Goal: Information Seeking & Learning: Learn about a topic

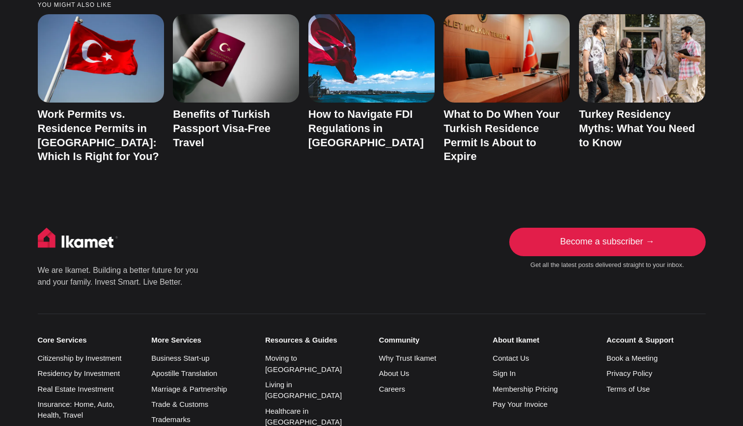
scroll to position [4741, 0]
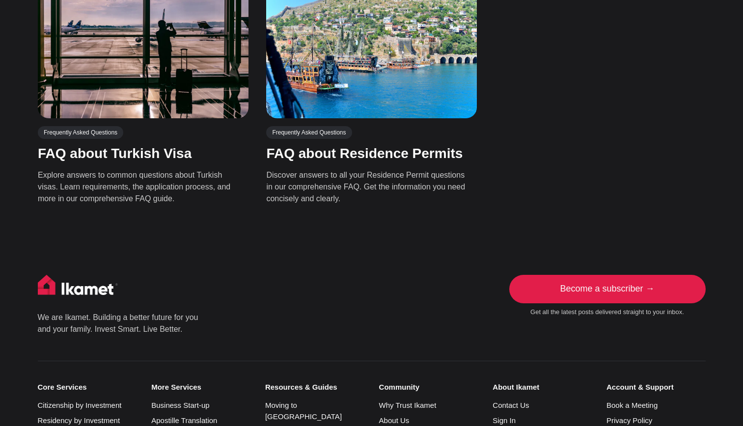
scroll to position [360, 0]
click at [307, 127] on link "Frequently Asked Questions" at bounding box center [308, 133] width 85 height 13
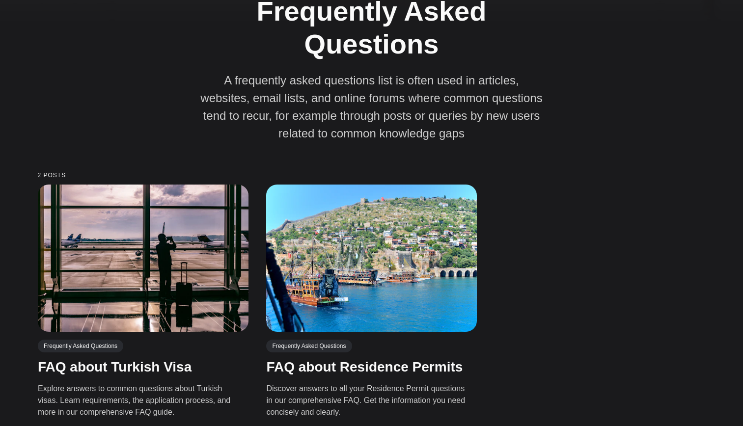
scroll to position [257, 0]
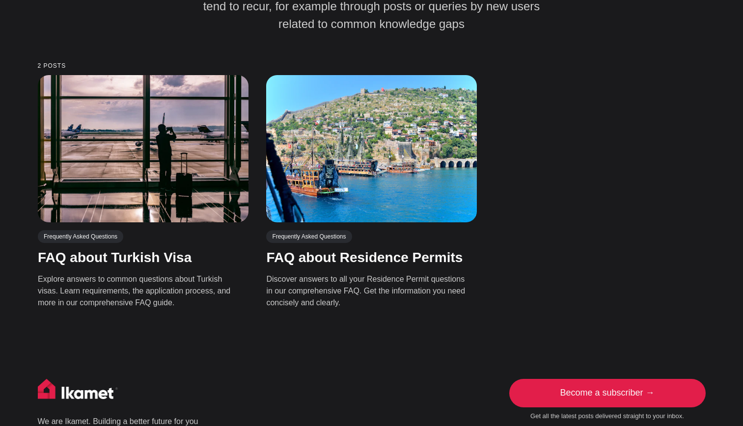
click at [648, 196] on div "Frequently Asked Questions FAQ about Turkish Visa Explore answers to common que…" at bounding box center [372, 195] width 668 height 240
click at [379, 250] on link "FAQ about Residence Permits" at bounding box center [364, 257] width 196 height 15
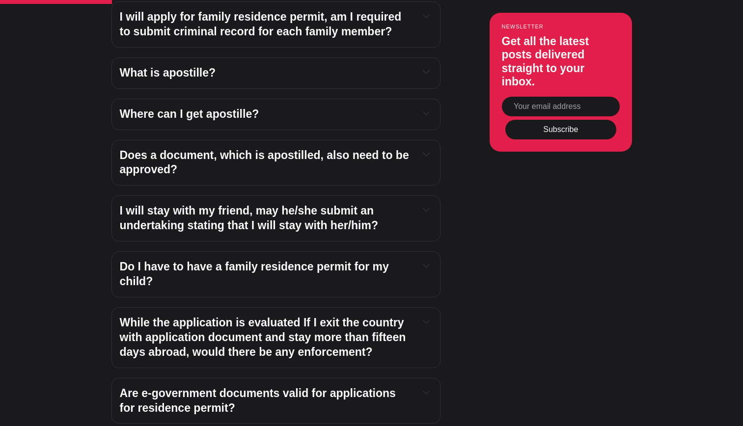
scroll to position [1138, 0]
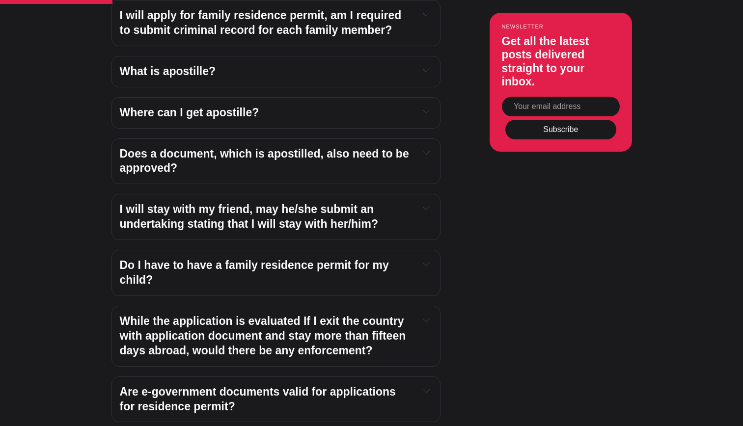
click at [429, 108] on icon at bounding box center [426, 111] width 7 height 7
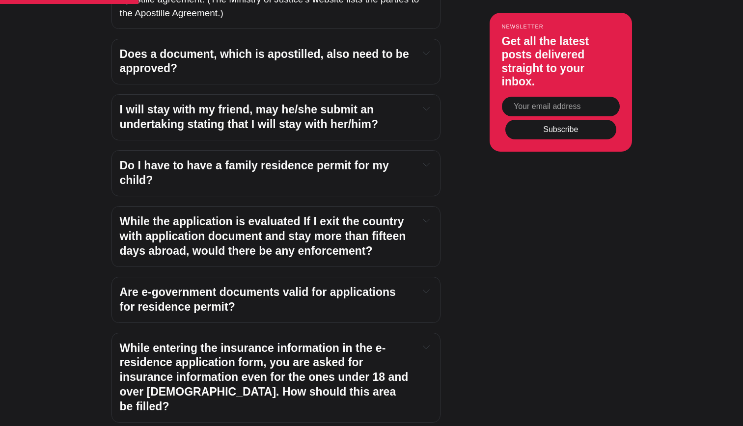
scroll to position [1304, 0]
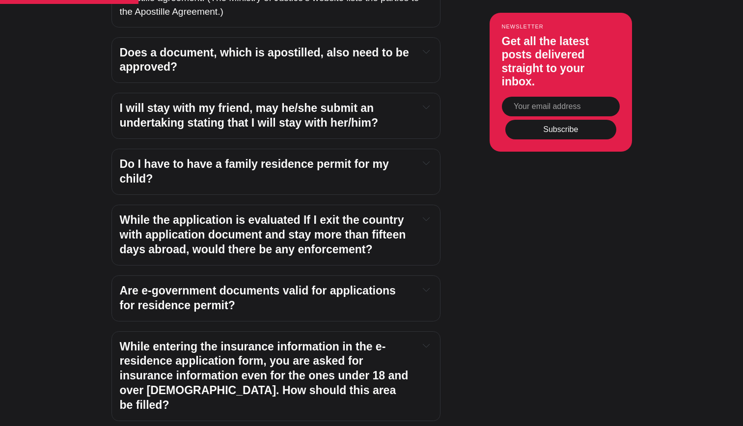
click at [424, 104] on icon at bounding box center [426, 107] width 7 height 7
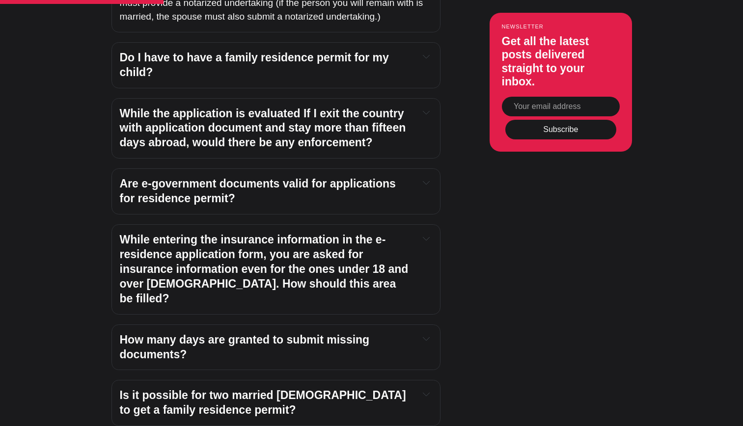
scroll to position [1463, 0]
click at [331, 111] on h4 "While the application is evaluated If I exit the country with application docum…" at bounding box center [266, 128] width 292 height 44
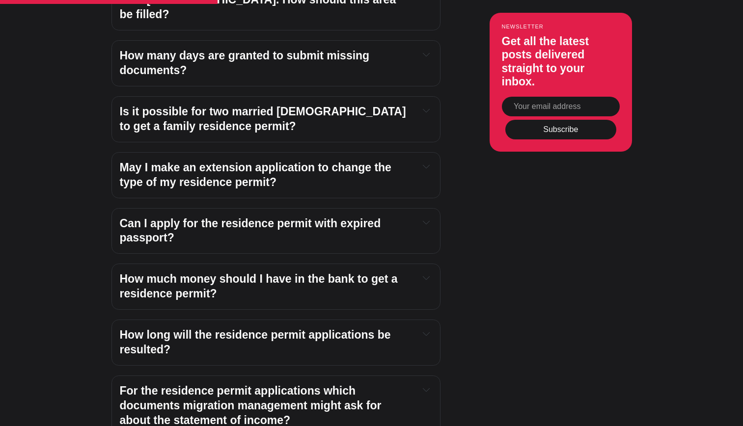
scroll to position [1801, 0]
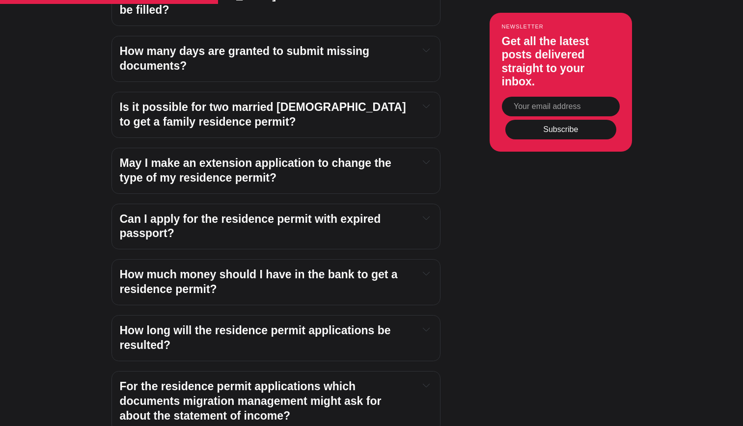
click at [133, 44] on h4 "How many days are granted to submit missing documents?" at bounding box center [266, 58] width 292 height 29
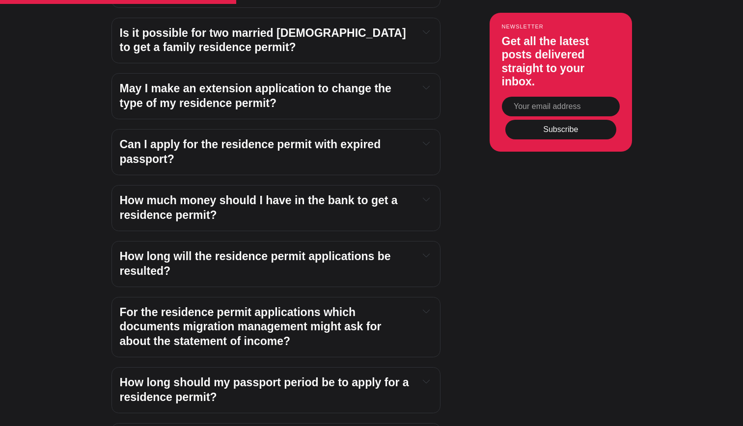
scroll to position [1934, 0]
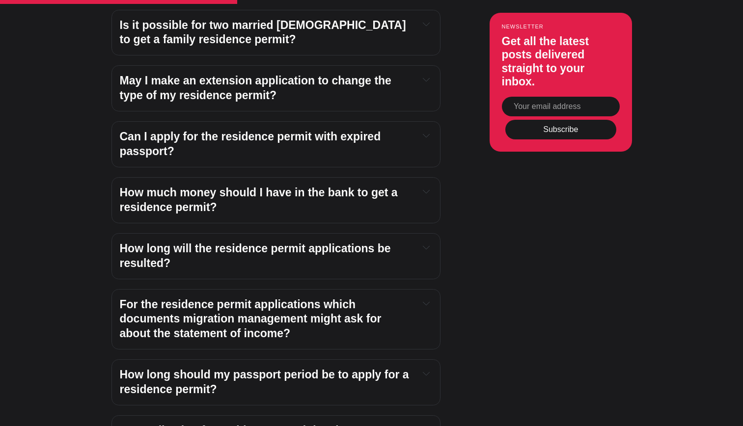
click at [129, 74] on h4 "May I make an extension application to change the type of my residence permit?" at bounding box center [266, 88] width 292 height 29
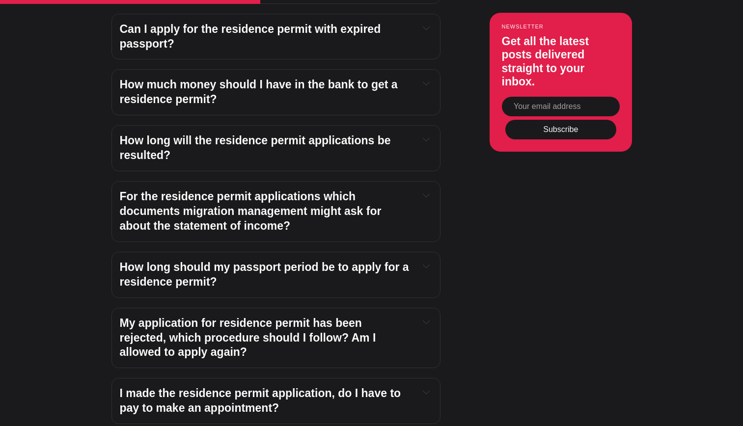
scroll to position [2094, 0]
click at [139, 77] on h4 "How much money should I have in the bank to get a residence permit?" at bounding box center [266, 91] width 292 height 29
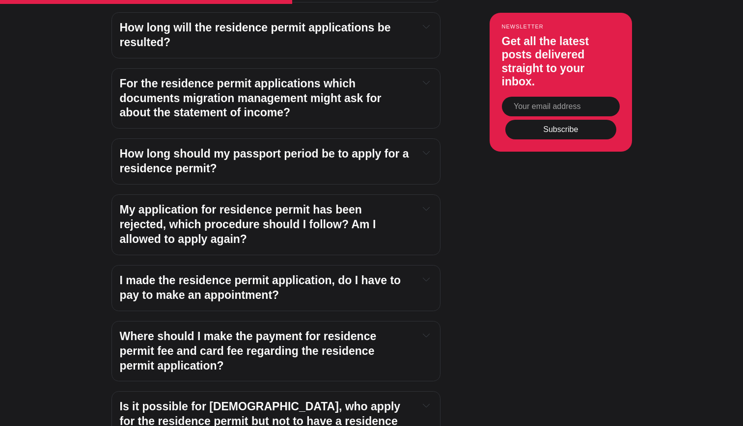
scroll to position [2343, 0]
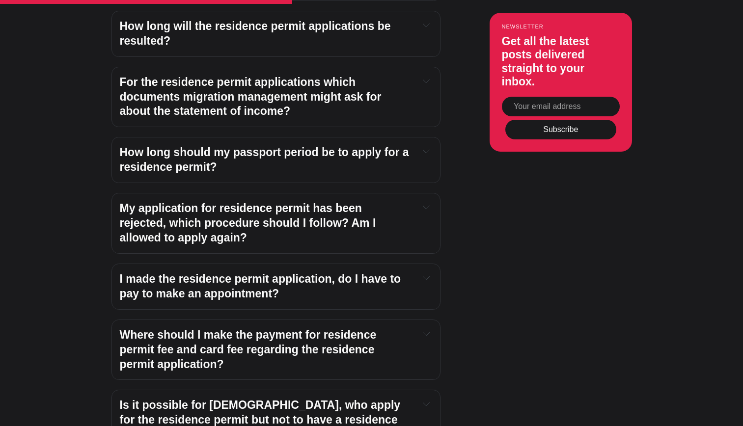
click at [122, 75] on h4 "For the residence permit applications which documents migration management migh…" at bounding box center [266, 97] width 292 height 44
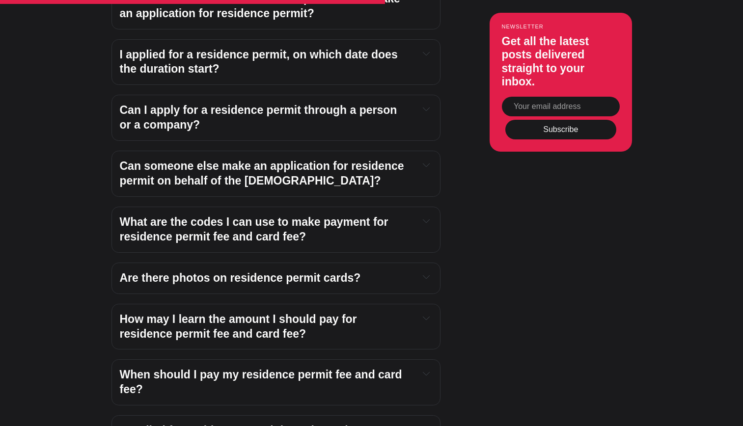
scroll to position [3049, 0]
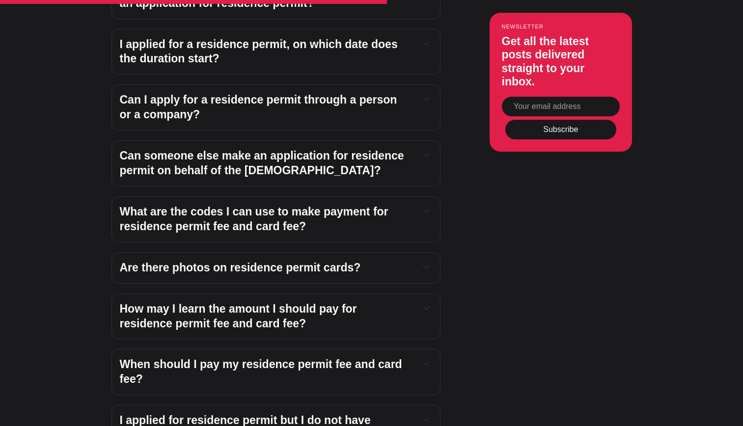
click at [155, 93] on h4 "Can I apply for a residence permit through a person or a company?" at bounding box center [266, 107] width 292 height 29
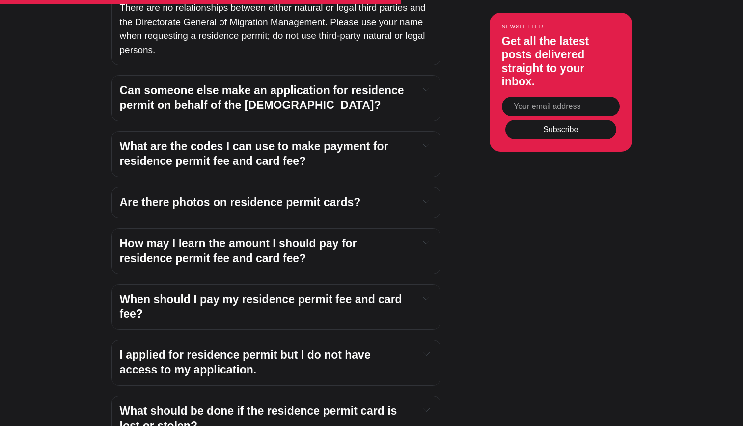
scroll to position [3180, 0]
click at [166, 83] on h4 "Can someone else make an application for residence permit on behalf of the fore…" at bounding box center [266, 97] width 292 height 29
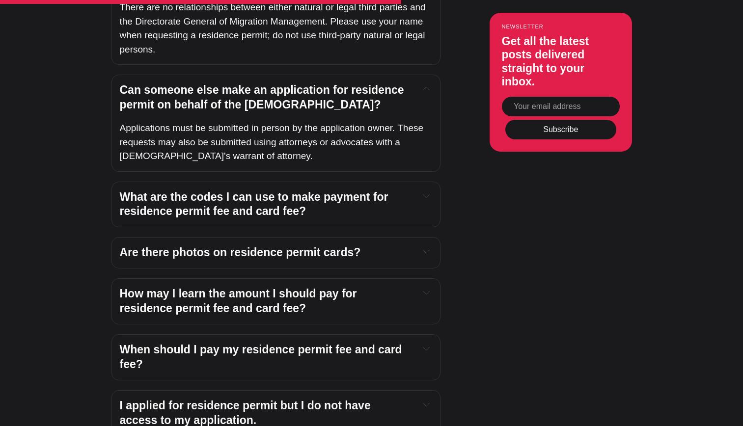
click at [170, 246] on h4 "Are there photos on residence permit cards?" at bounding box center [266, 253] width 292 height 15
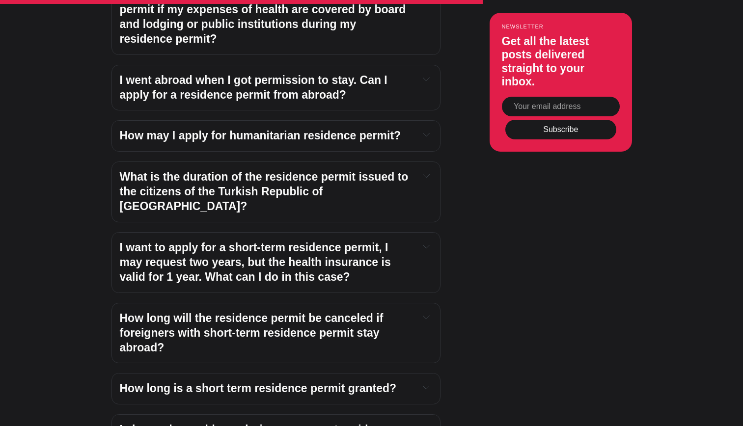
scroll to position [3796, 0]
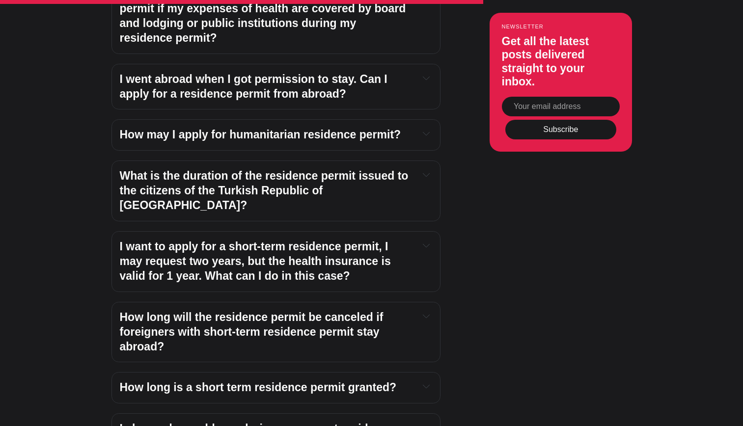
click at [135, 72] on h4 "I went abroad when I got permission to stay. Can I apply for a residence permit…" at bounding box center [266, 86] width 292 height 29
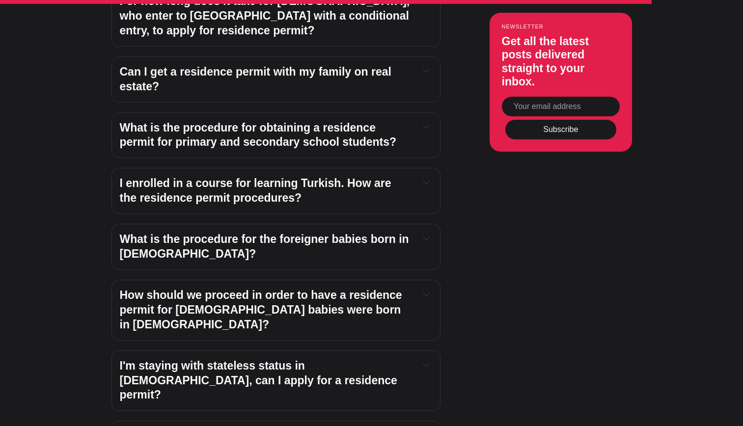
scroll to position [5045, 0]
click at [124, 176] on h4 "I enrolled in a course for learning Turkish. How are the residence permit proce…" at bounding box center [266, 190] width 292 height 29
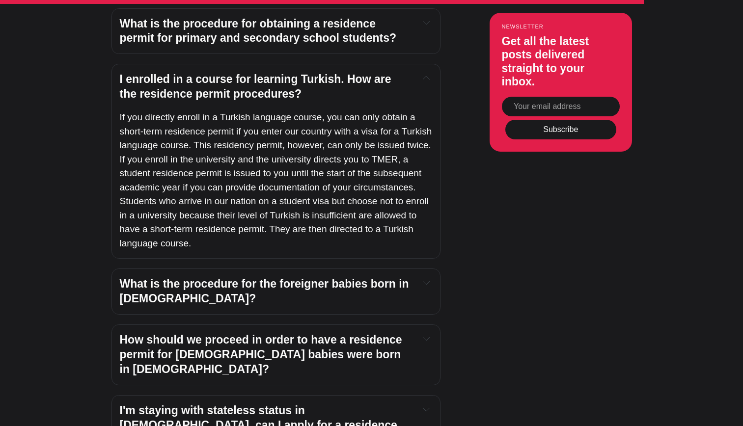
scroll to position [5243, 0]
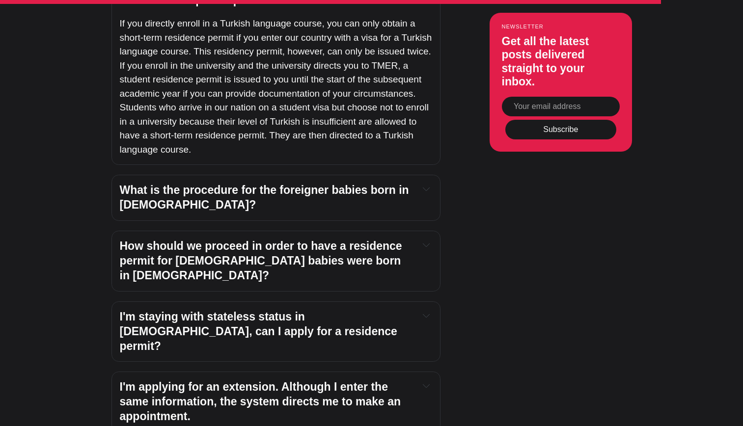
click at [144, 183] on h4 "What is the procedure for the foreigner babies born in Turkey?" at bounding box center [266, 197] width 292 height 29
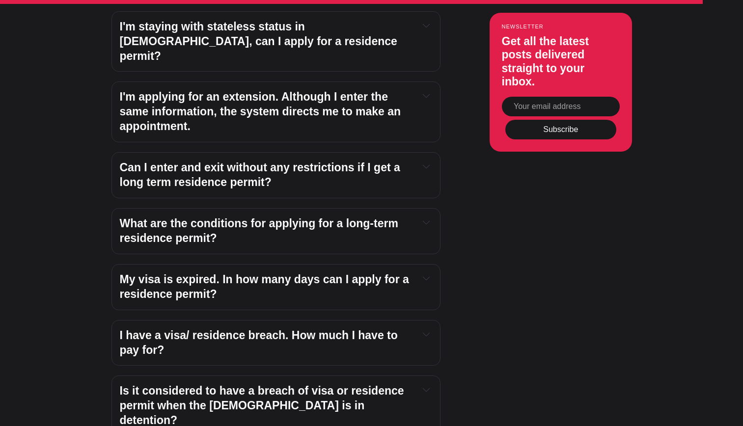
scroll to position [5628, 0]
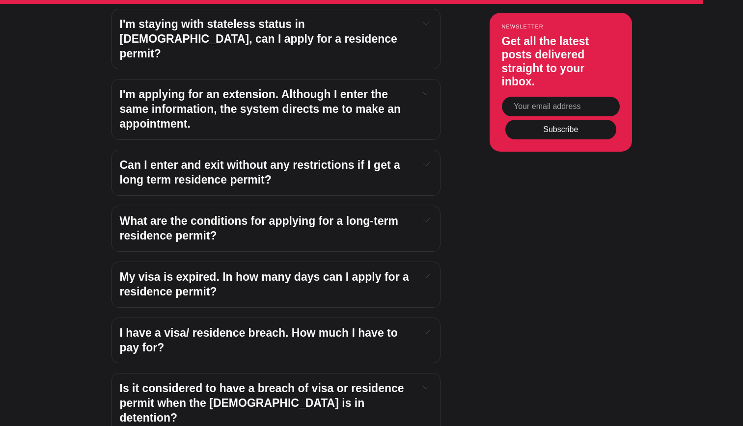
click at [344, 158] on h4 "Can I enter and exit without any restrictions if I get a long term residence pe…" at bounding box center [266, 172] width 292 height 29
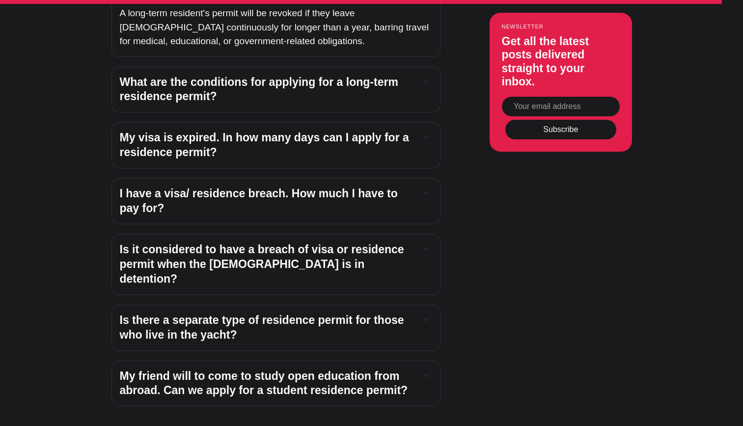
scroll to position [5819, 0]
